Goal: Navigation & Orientation: Find specific page/section

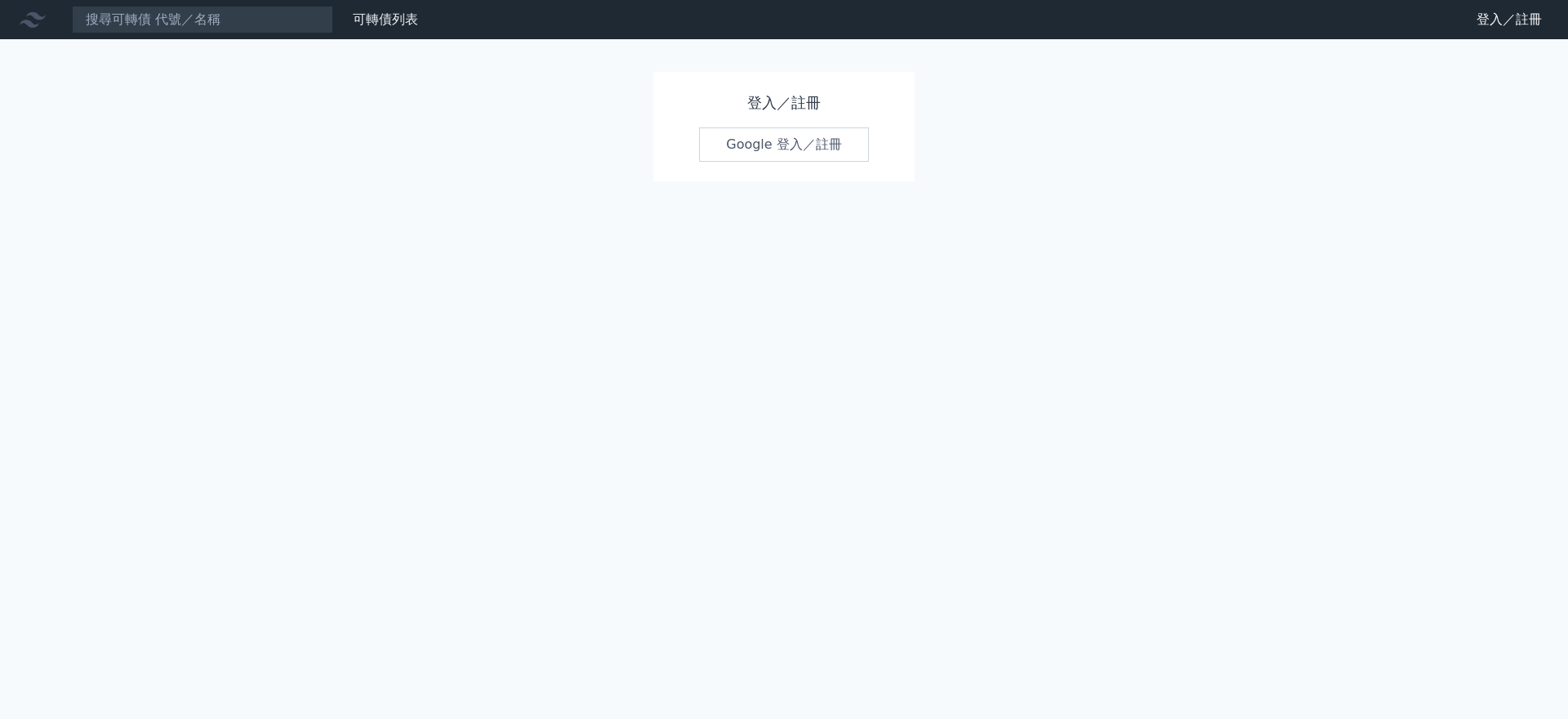
click at [785, 147] on link "Google 登入／註冊" at bounding box center [784, 144] width 170 height 34
click at [785, 150] on link "Google 登入／註冊" at bounding box center [784, 144] width 170 height 34
